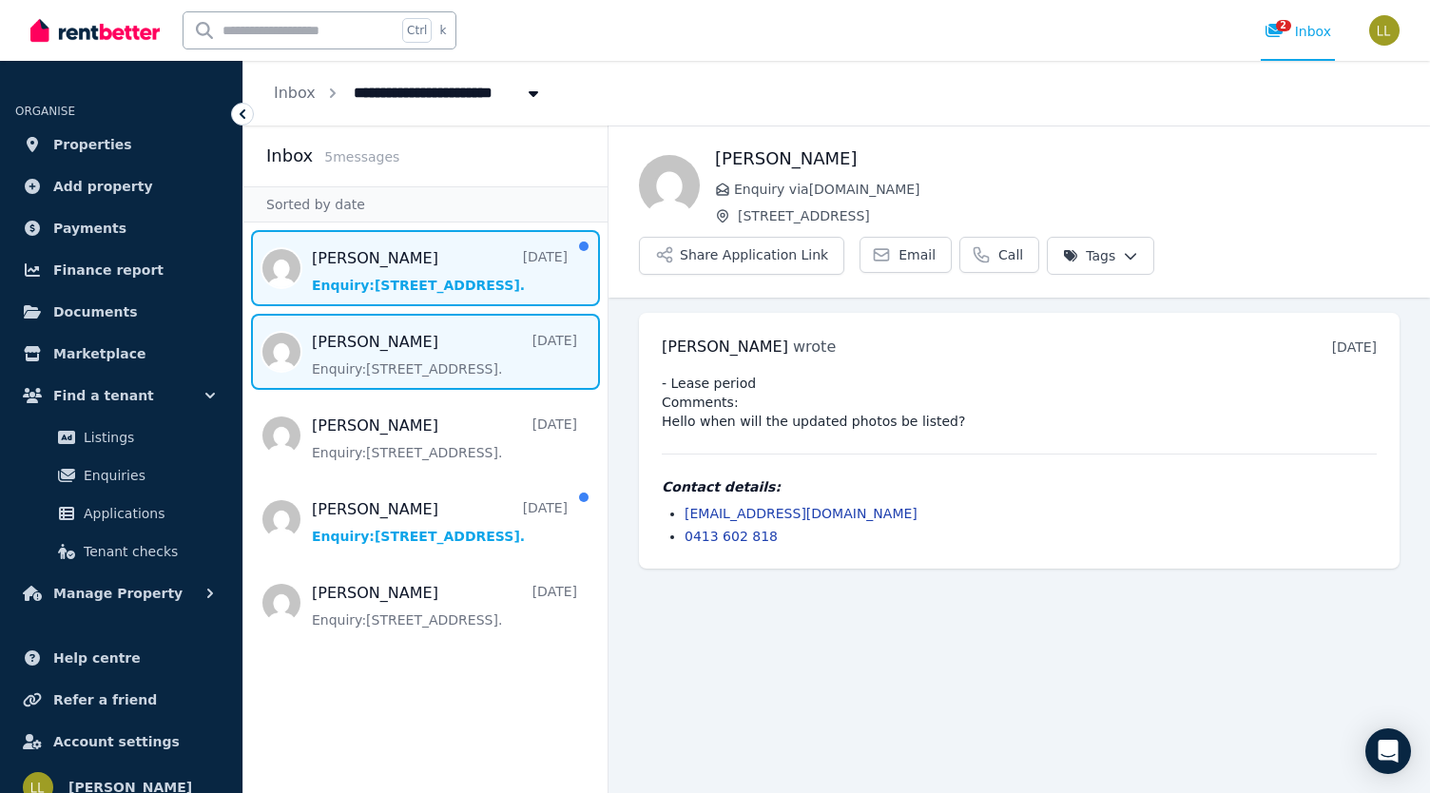
click at [349, 275] on span "Message list" at bounding box center [425, 268] width 364 height 76
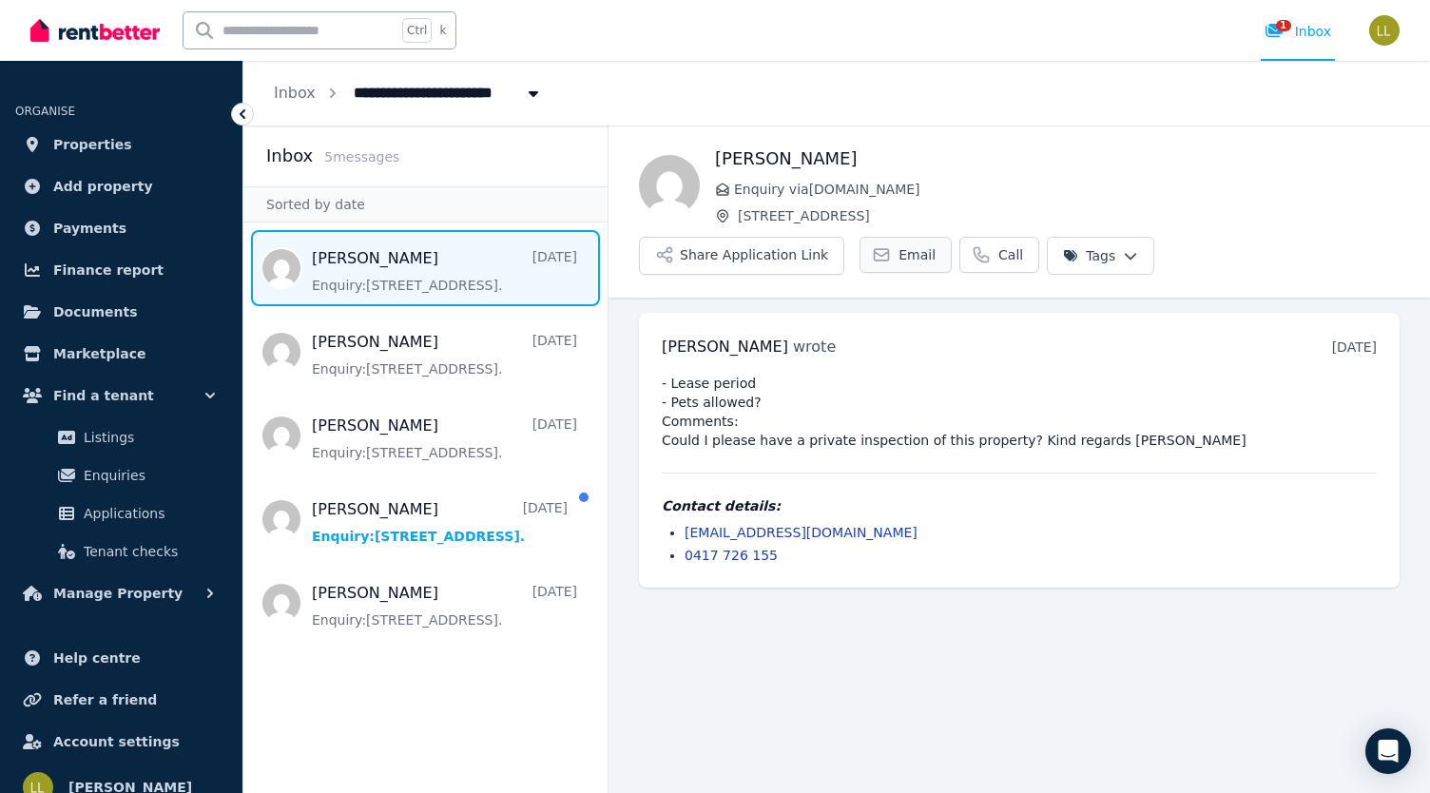
click at [935, 245] on span "Email" at bounding box center [916, 254] width 37 height 19
click at [952, 237] on link "Email" at bounding box center [905, 255] width 92 height 36
click at [813, 525] on link "[EMAIL_ADDRESS][DOMAIN_NAME]" at bounding box center [800, 532] width 233 height 15
click at [814, 525] on link "[EMAIL_ADDRESS][DOMAIN_NAME]" at bounding box center [800, 532] width 233 height 15
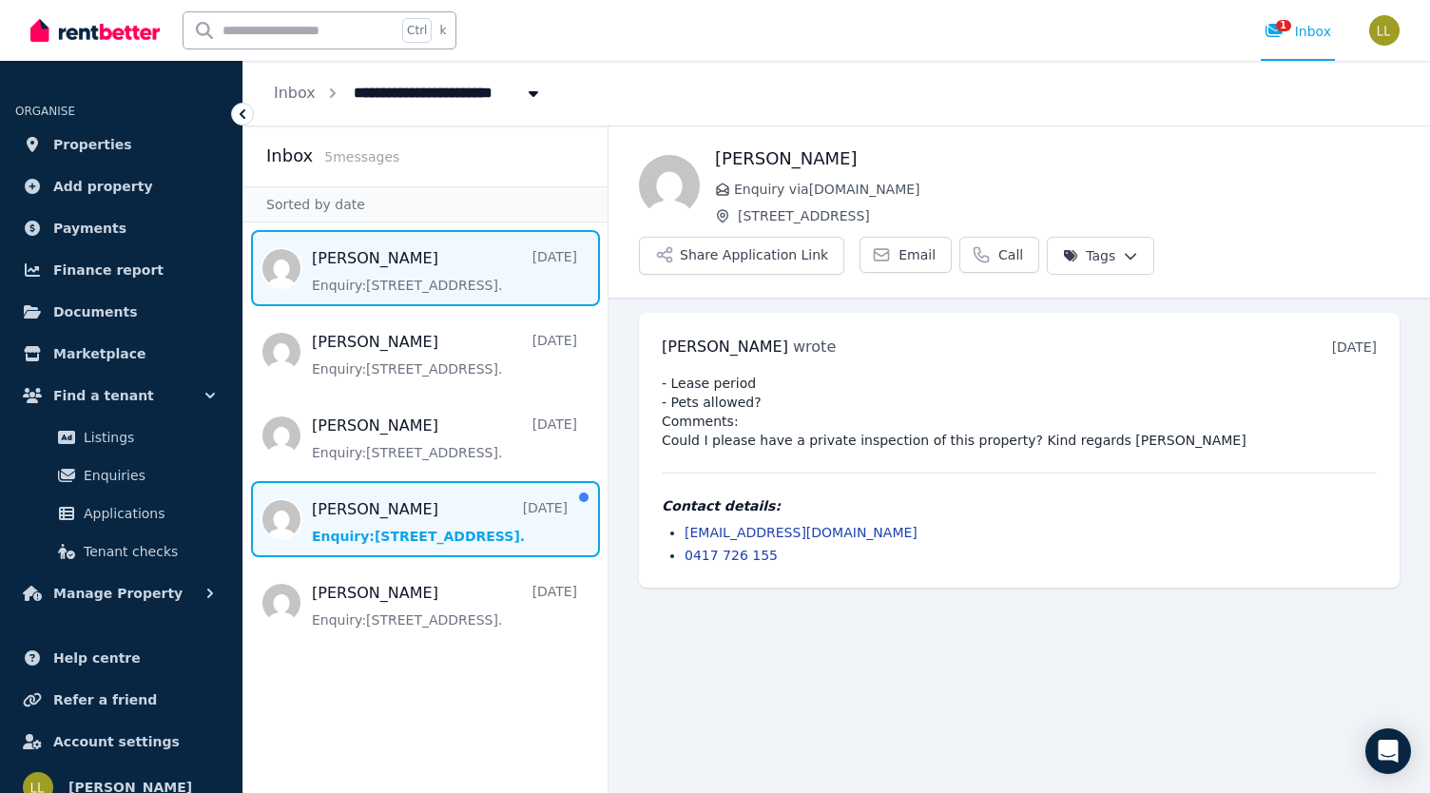
click at [407, 509] on span "Message list" at bounding box center [425, 519] width 364 height 76
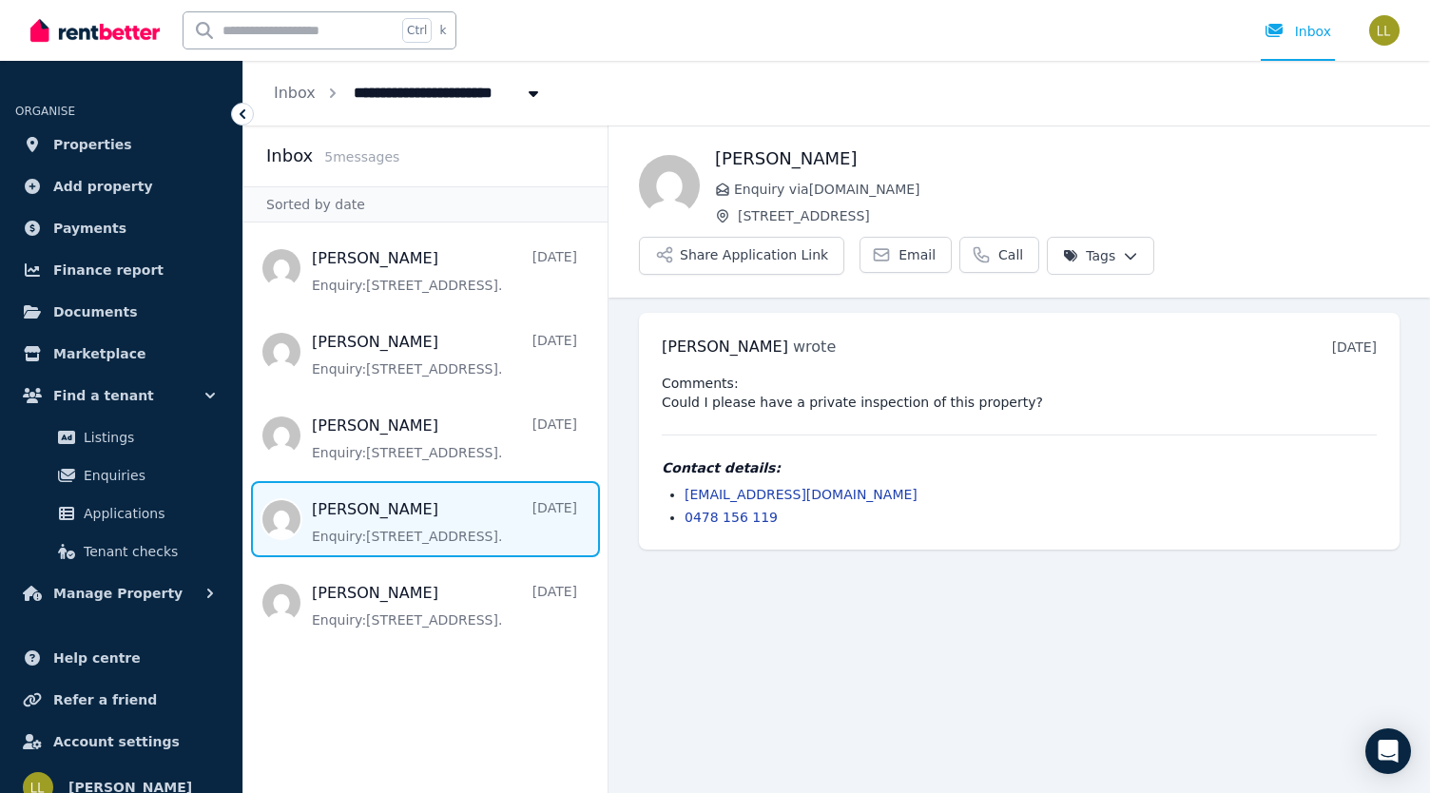
click at [819, 487] on link "[EMAIL_ADDRESS][DOMAIN_NAME]" at bounding box center [800, 494] width 233 height 15
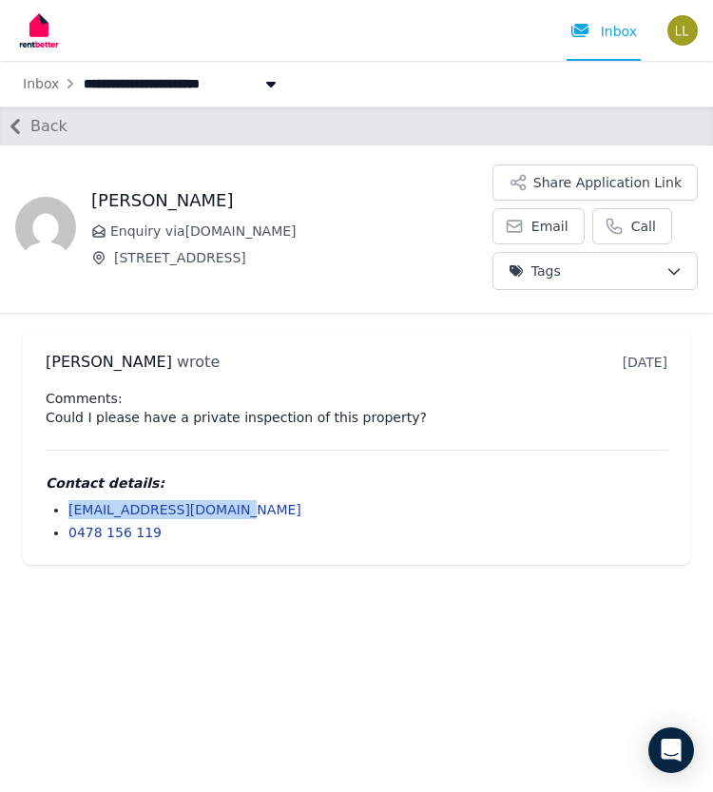
drag, startPoint x: 236, startPoint y: 511, endPoint x: 69, endPoint y: 506, distance: 166.5
click at [69, 506] on li "[EMAIL_ADDRESS][DOMAIN_NAME]" at bounding box center [367, 509] width 599 height 19
copy link "[EMAIL_ADDRESS][DOMAIN_NAME]"
click at [129, 625] on main "Back [PERSON_NAME] Enquiry via [DOMAIN_NAME] [STREET_ADDRESS] Share Application…" at bounding box center [356, 448] width 713 height 685
click at [117, 705] on main "Back [PERSON_NAME] Enquiry via [DOMAIN_NAME] [STREET_ADDRESS] Share Application…" at bounding box center [356, 448] width 713 height 685
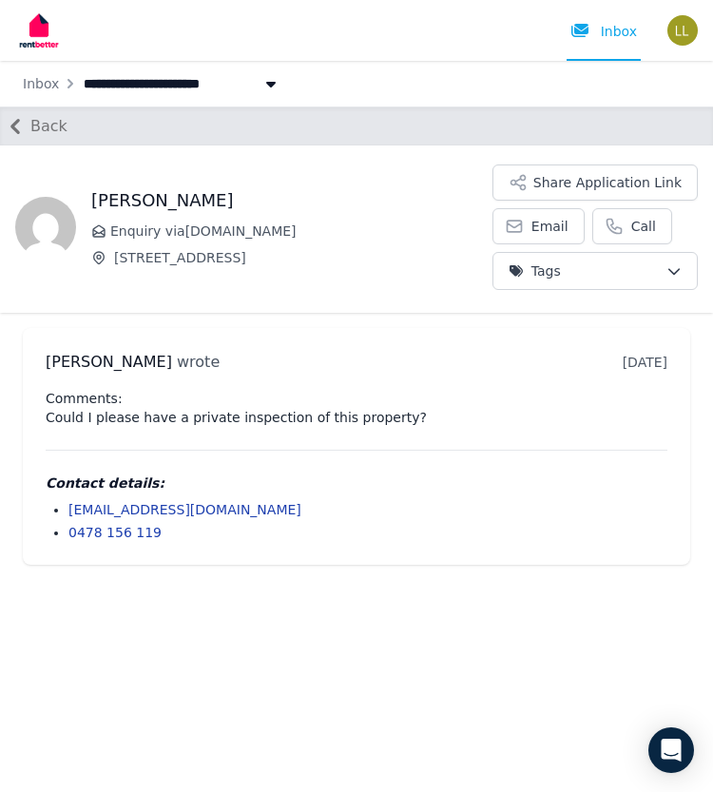
click at [280, 342] on div "[PERSON_NAME] wrote [DATE] 8:42 pm [DATE][DATE] Comments: Could I please have a…" at bounding box center [356, 446] width 667 height 237
click at [40, 125] on span "Back" at bounding box center [48, 126] width 37 height 23
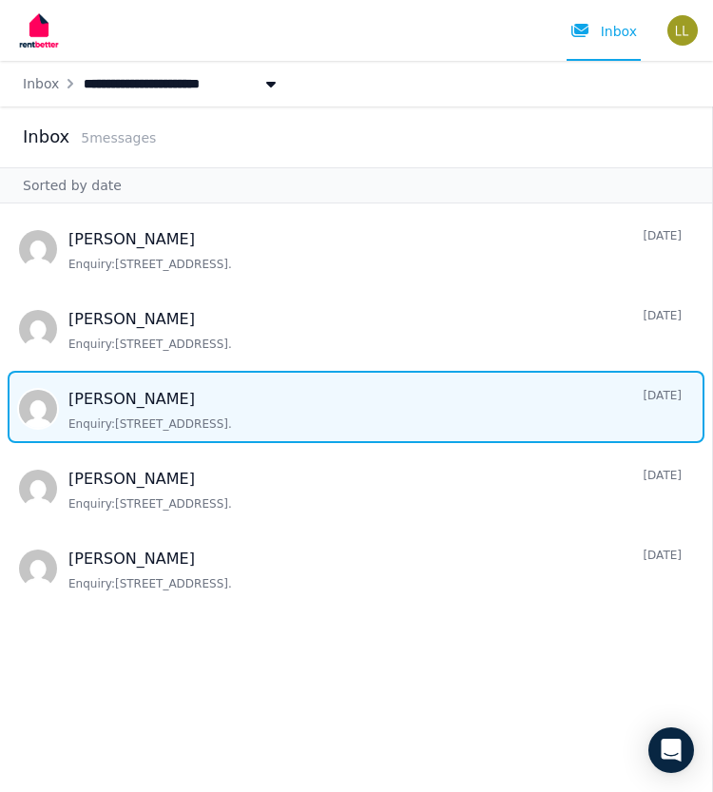
click at [104, 413] on span "Message list" at bounding box center [356, 407] width 712 height 72
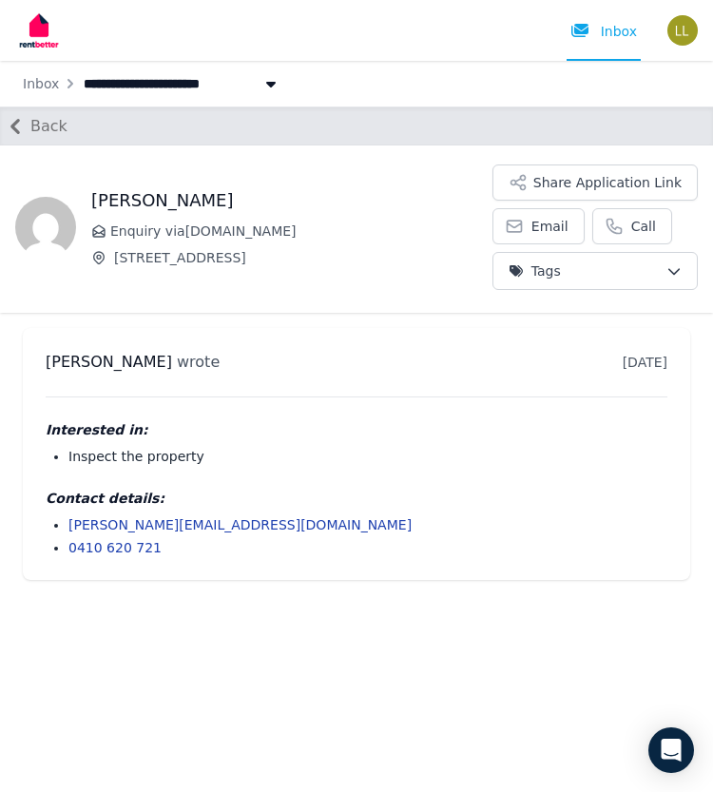
click at [16, 126] on icon "button" at bounding box center [15, 126] width 30 height 30
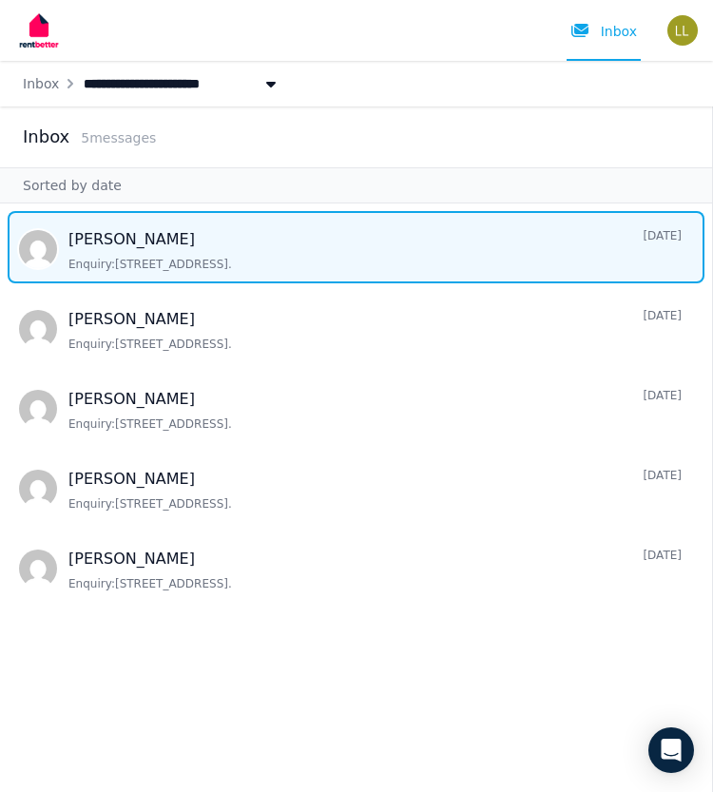
click at [119, 238] on span "Message list" at bounding box center [356, 247] width 712 height 72
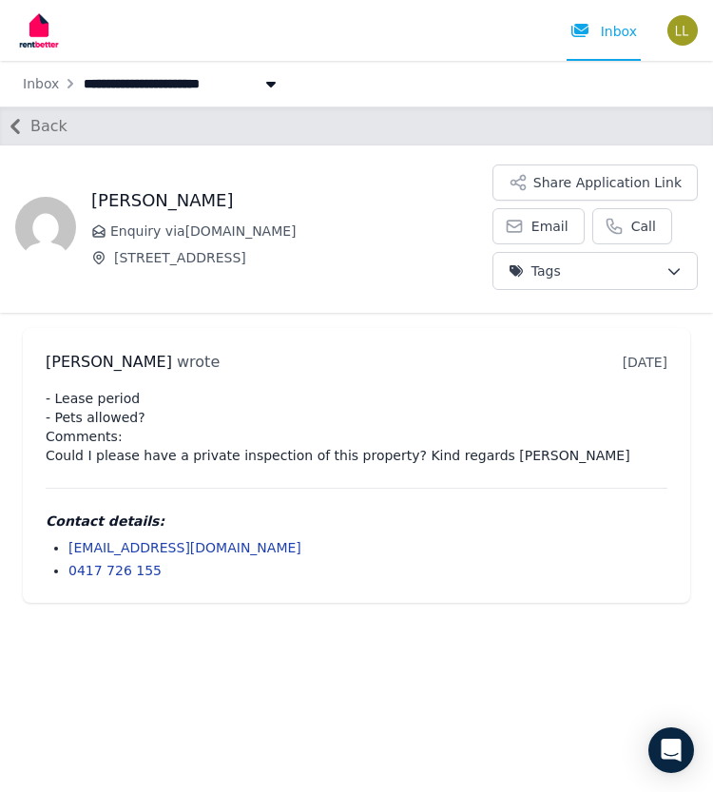
click at [17, 126] on icon "button" at bounding box center [15, 126] width 30 height 30
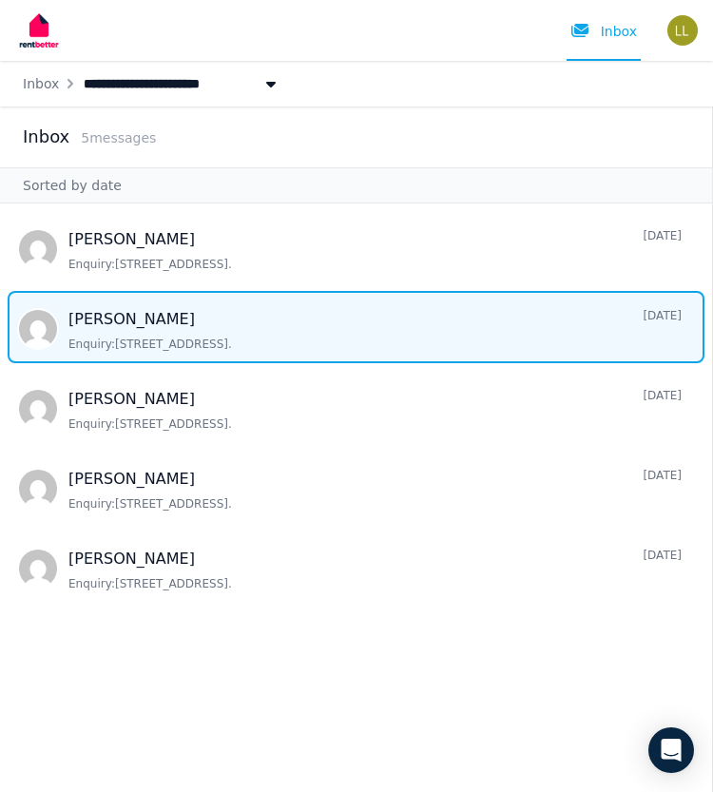
click at [96, 322] on span "Message list" at bounding box center [356, 327] width 712 height 72
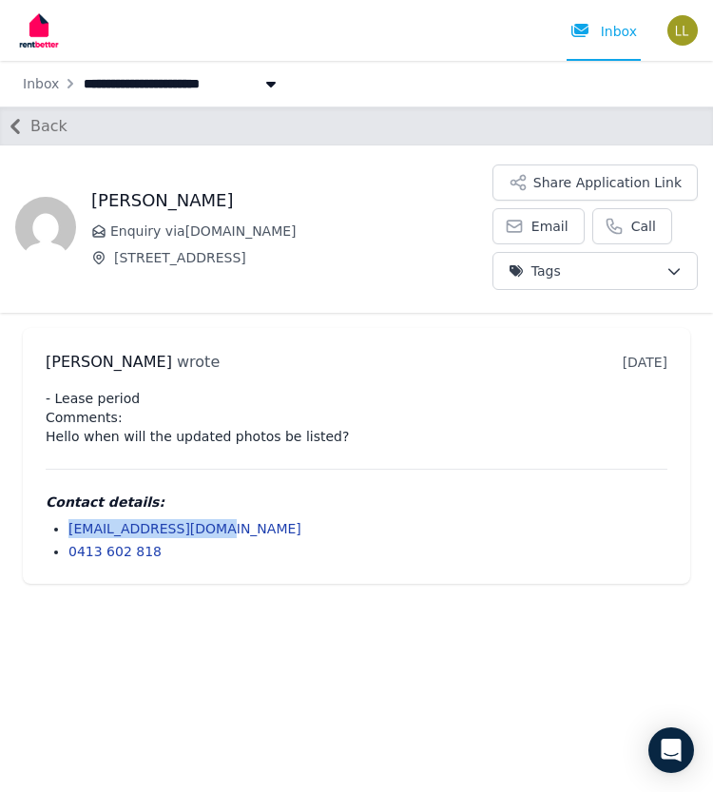
drag, startPoint x: 211, startPoint y: 528, endPoint x: 65, endPoint y: 532, distance: 146.5
click at [65, 532] on ul "[EMAIL_ADDRESS][DOMAIN_NAME] 0413 602 818" at bounding box center [357, 540] width 622 height 42
copy link "[EMAIL_ADDRESS][DOMAIN_NAME]"
click at [20, 125] on icon "button" at bounding box center [15, 126] width 30 height 30
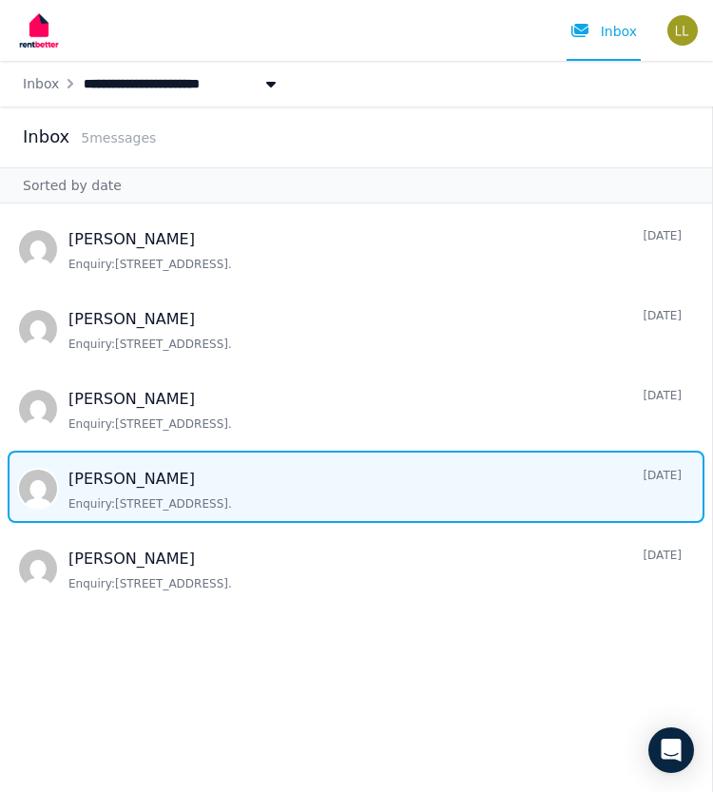
click at [93, 484] on span "Message list" at bounding box center [356, 487] width 712 height 72
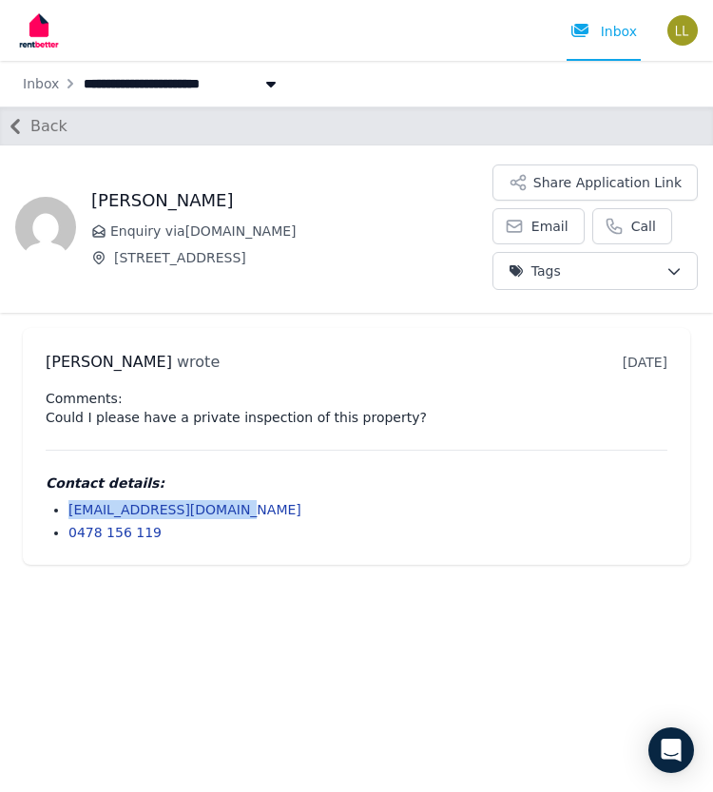
drag, startPoint x: 232, startPoint y: 512, endPoint x: 65, endPoint y: 506, distance: 167.5
click at [65, 506] on ul "[EMAIL_ADDRESS][DOMAIN_NAME] 0478 156 119" at bounding box center [357, 521] width 622 height 42
copy link "[EMAIL_ADDRESS][DOMAIN_NAME]"
click at [18, 125] on icon "button" at bounding box center [15, 126] width 30 height 30
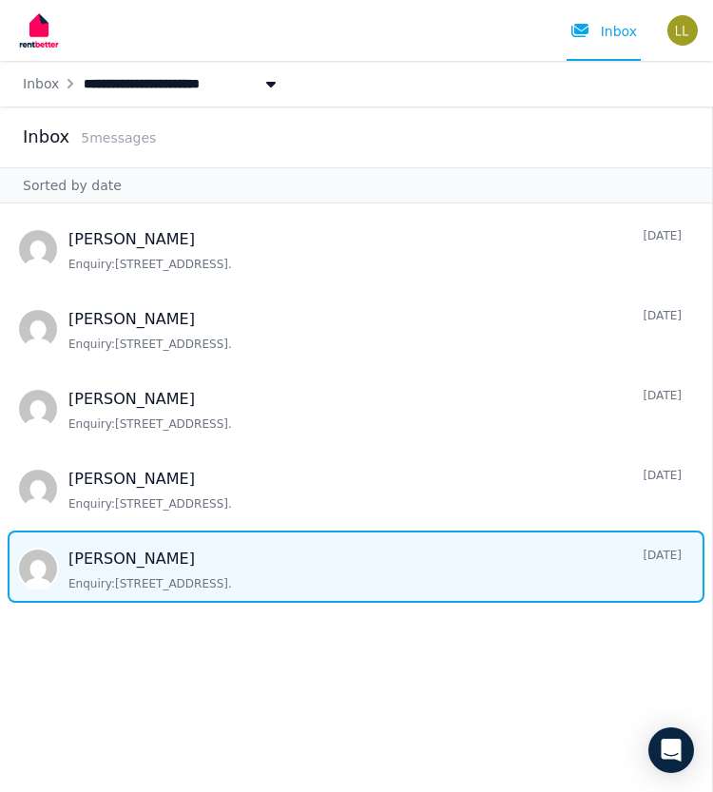
click at [79, 565] on span "Message list" at bounding box center [356, 566] width 712 height 72
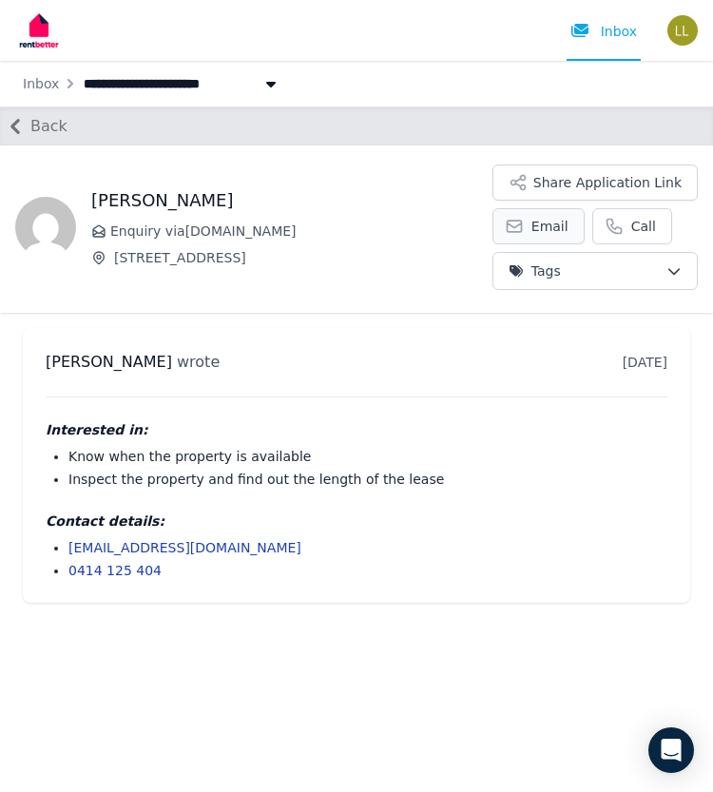
click at [550, 223] on span "Email" at bounding box center [549, 226] width 37 height 19
drag, startPoint x: 241, startPoint y: 550, endPoint x: 63, endPoint y: 541, distance: 179.0
click at [63, 541] on ul "[EMAIL_ADDRESS][DOMAIN_NAME] 0414 125 404" at bounding box center [357, 559] width 622 height 42
copy link "[EMAIL_ADDRESS][DOMAIN_NAME]"
click at [15, 123] on icon "button" at bounding box center [15, 126] width 10 height 15
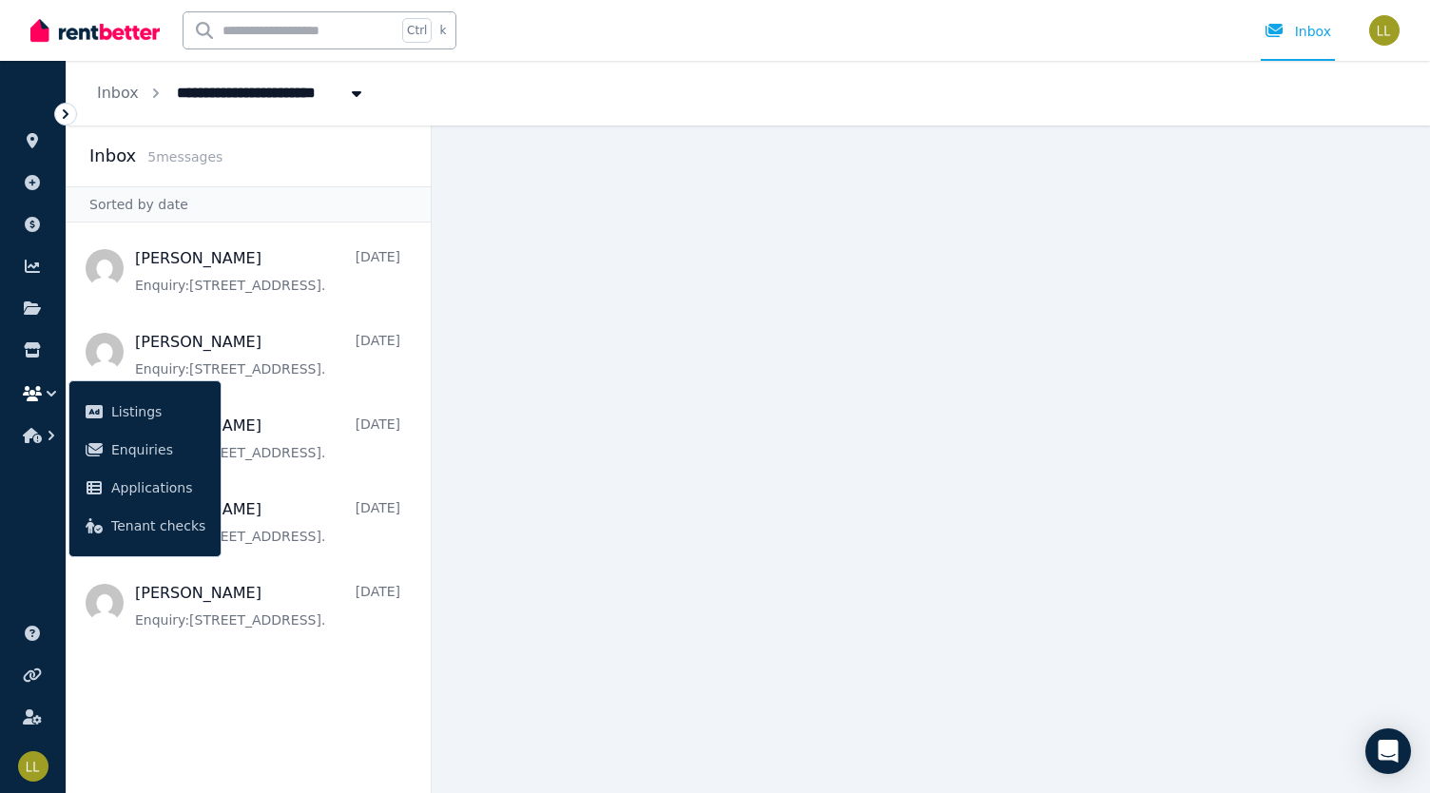
click at [365, 689] on nav "[PERSON_NAME] [DATE] Enquiry: [STREET_ADDRESS] . [PERSON_NAME] [DATE] Enquiry: …" at bounding box center [249, 507] width 364 height 570
click at [63, 117] on icon at bounding box center [66, 114] width 6 height 10
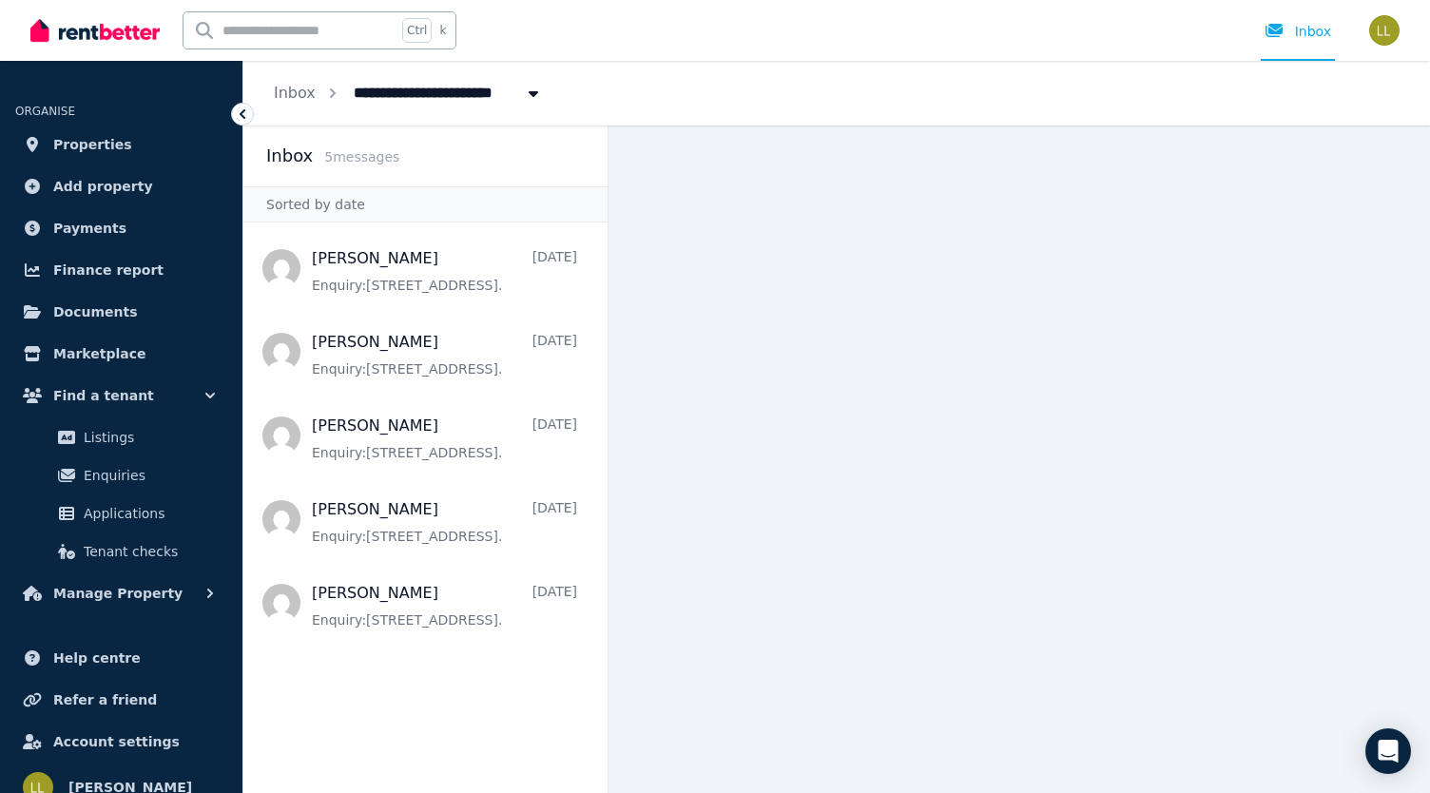
click at [712, 283] on main at bounding box center [1018, 458] width 821 height 667
